Goal: Task Accomplishment & Management: Use online tool/utility

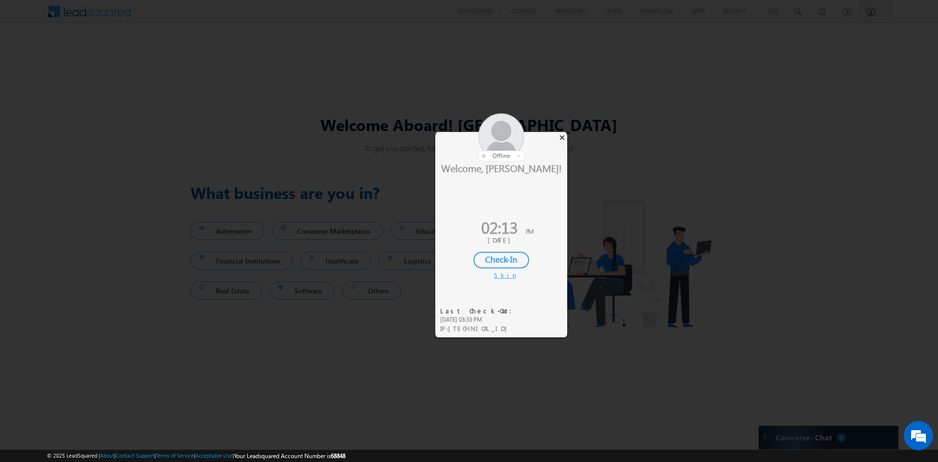
click at [563, 140] on div "×" at bounding box center [562, 137] width 10 height 11
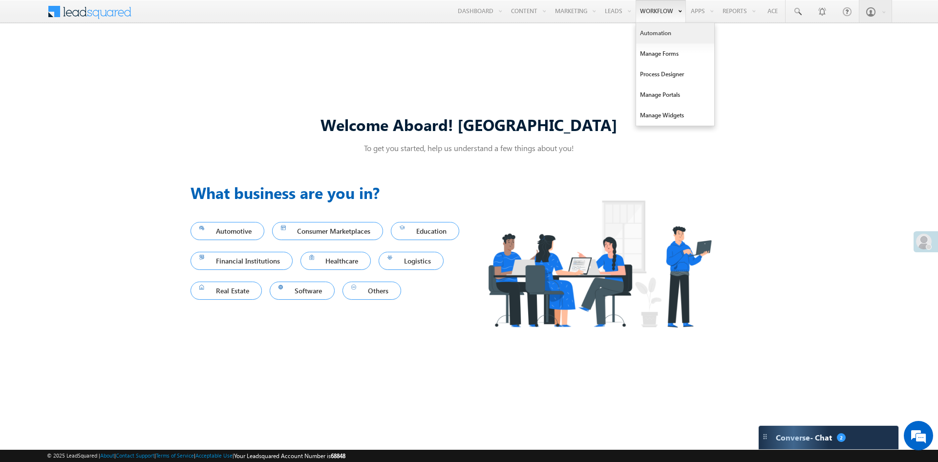
click at [655, 34] on link "Automation" at bounding box center [675, 33] width 78 height 21
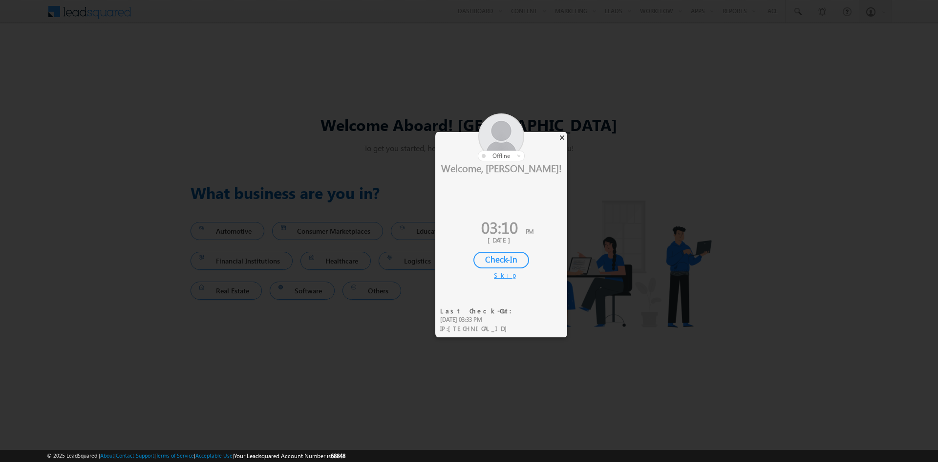
click at [563, 137] on div "×" at bounding box center [562, 137] width 10 height 11
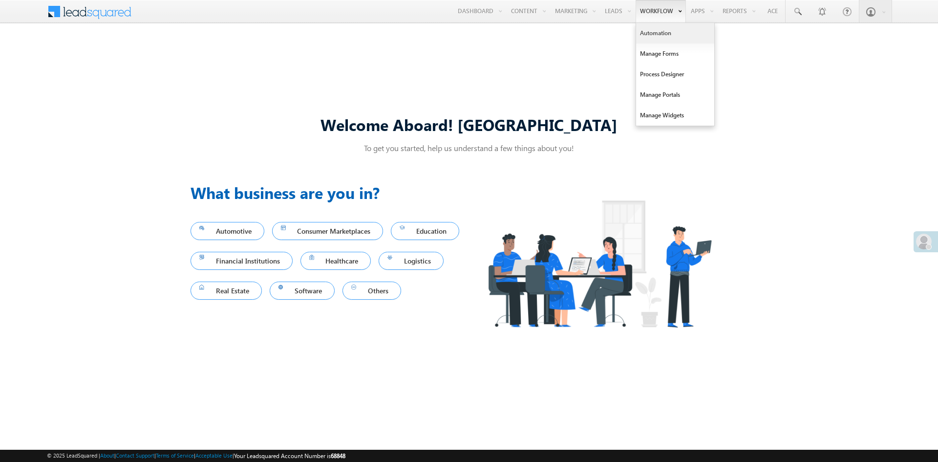
click at [648, 37] on link "Automation" at bounding box center [675, 33] width 78 height 21
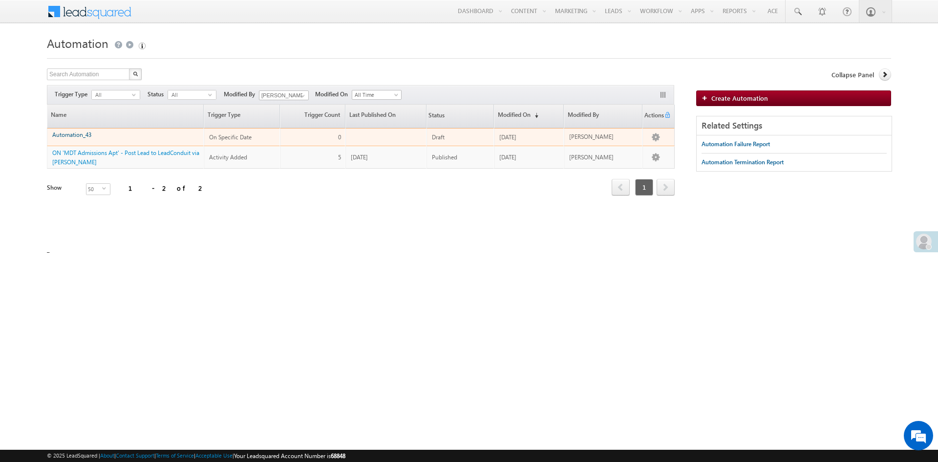
click at [77, 132] on link "Automation_43" at bounding box center [71, 134] width 39 height 7
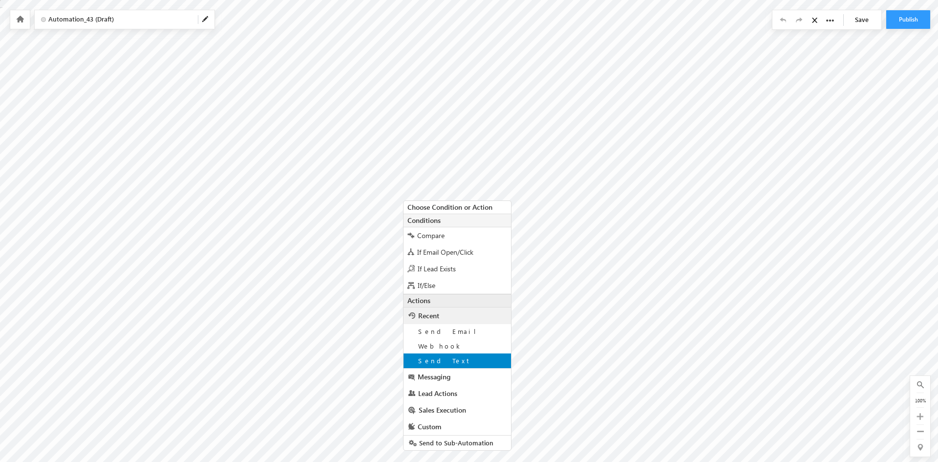
click at [441, 358] on span "Send Text" at bounding box center [444, 360] width 53 height 8
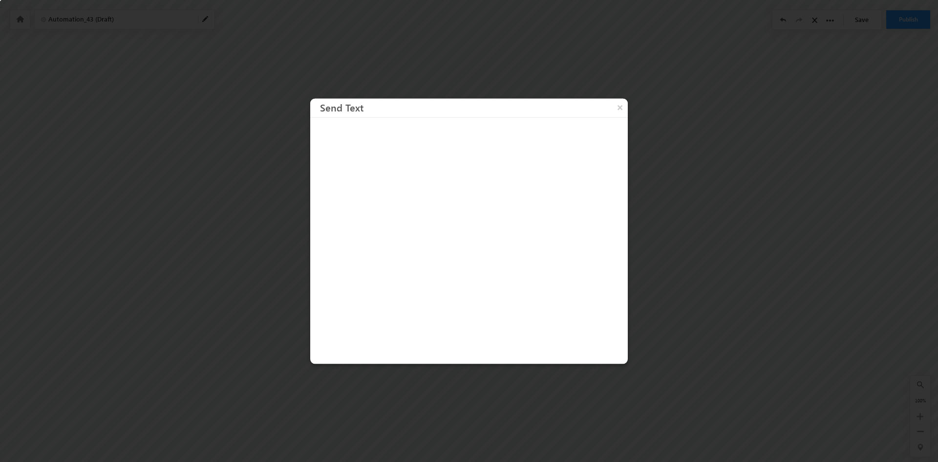
click at [641, 355] on div at bounding box center [469, 231] width 938 height 462
click at [623, 105] on button "×" at bounding box center [620, 106] width 16 height 17
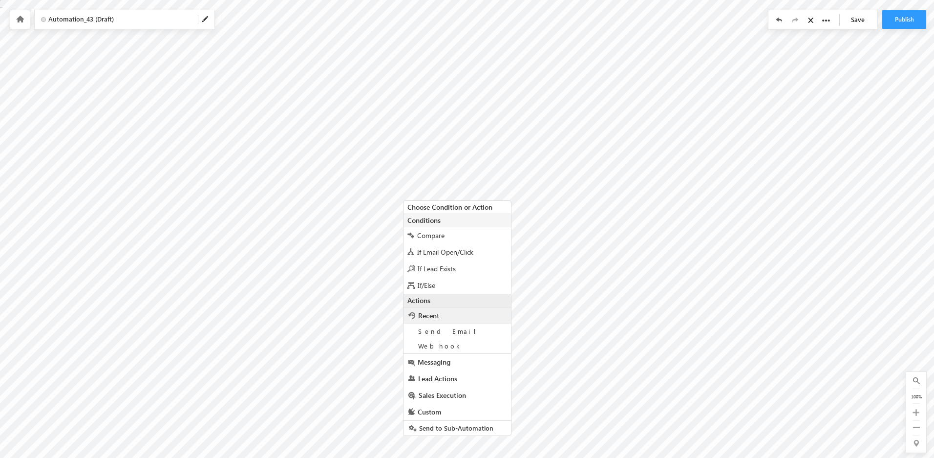
scroll to position [4, 0]
click at [457, 359] on link "Messaging" at bounding box center [456, 358] width 107 height 17
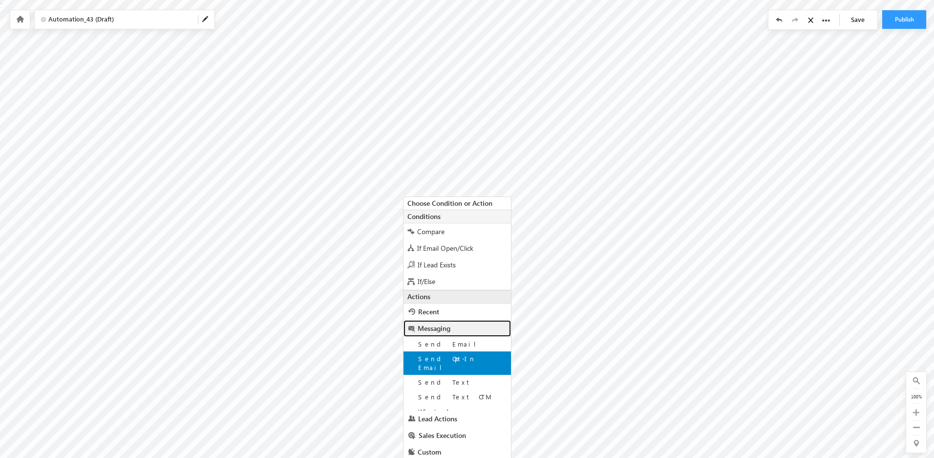
scroll to position [22, 0]
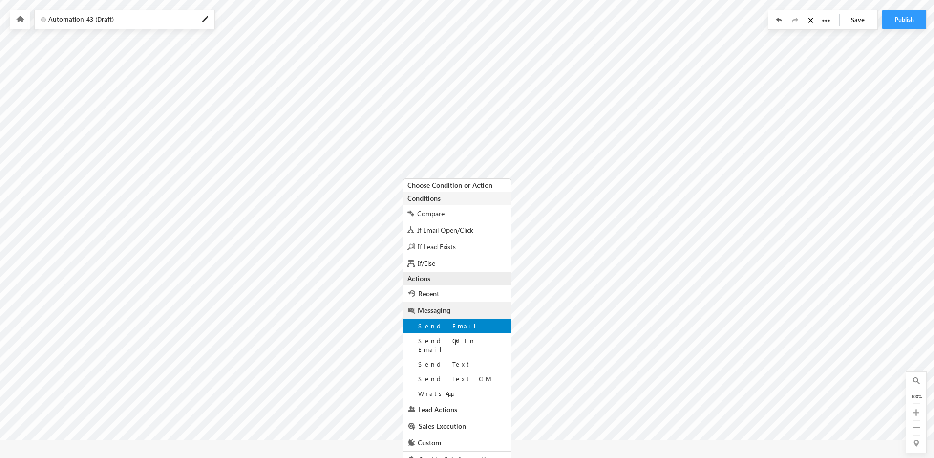
click at [439, 328] on span "Send Email" at bounding box center [450, 325] width 65 height 8
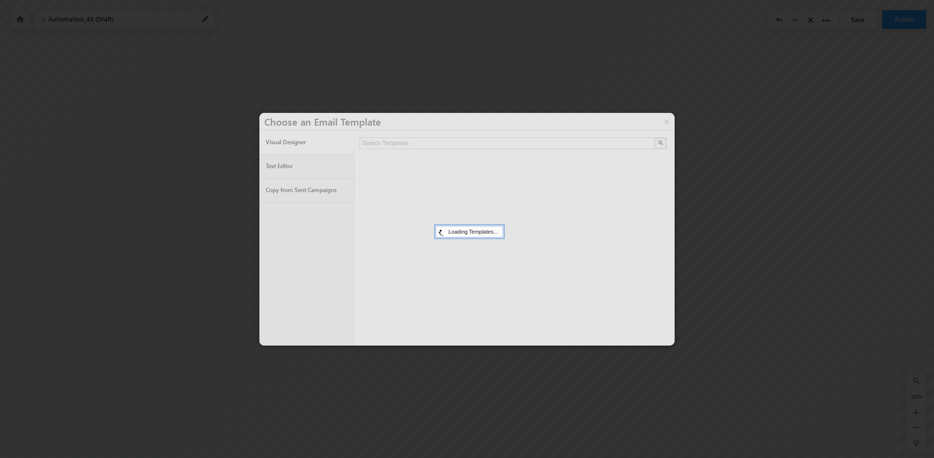
scroll to position [0, 0]
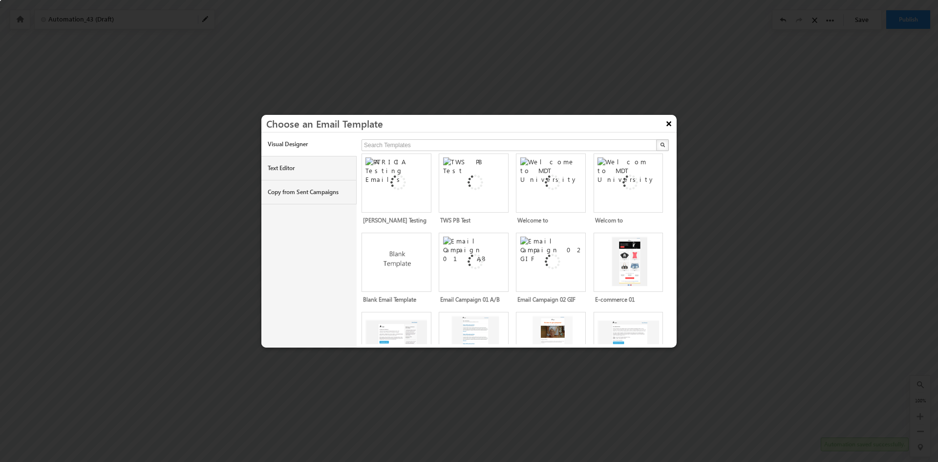
click at [669, 121] on button "×" at bounding box center [669, 123] width 16 height 17
